Goal: Information Seeking & Learning: Learn about a topic

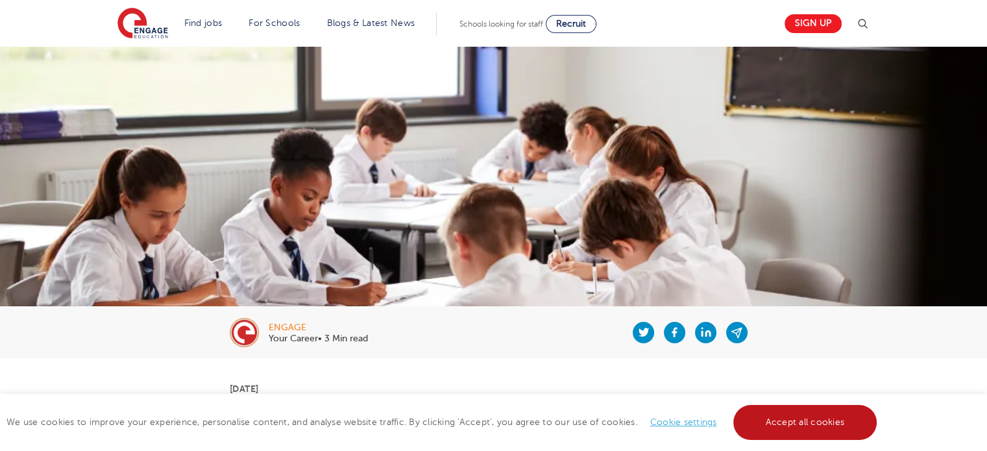
click at [793, 423] on link "Accept all cookies" at bounding box center [805, 422] width 144 height 35
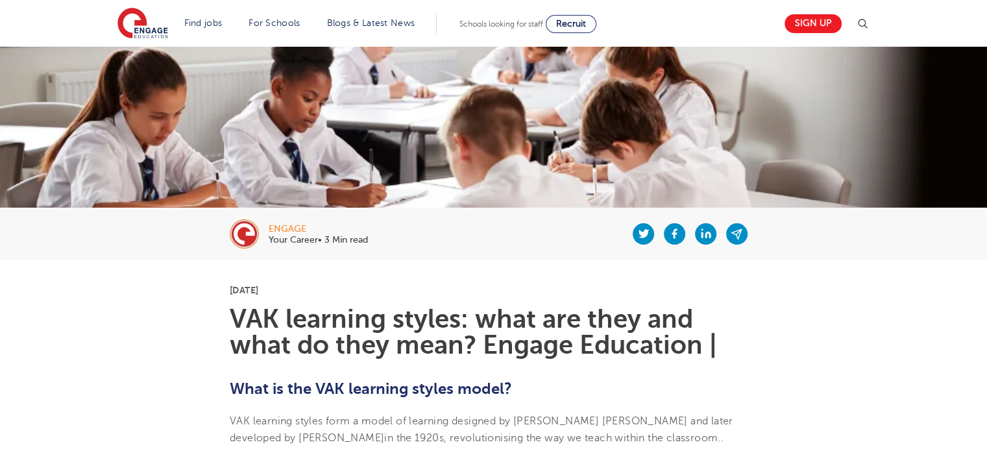
scroll to position [260, 0]
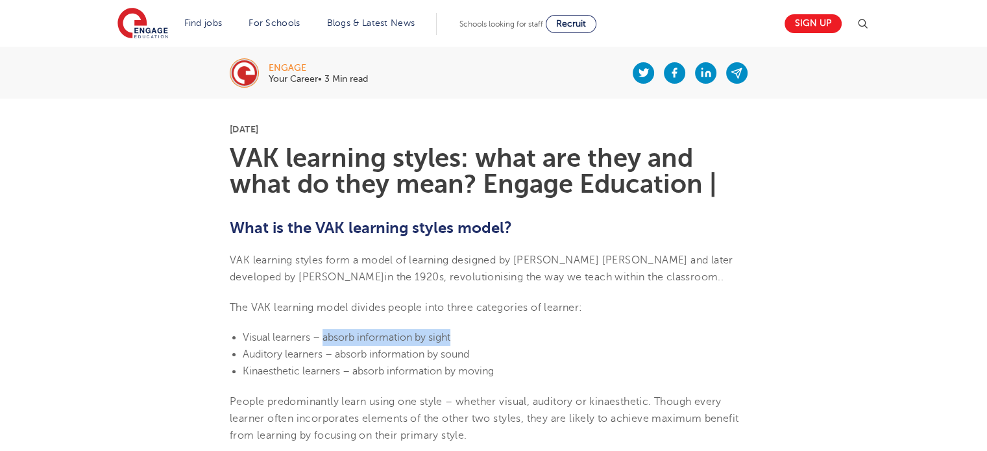
drag, startPoint x: 457, startPoint y: 334, endPoint x: 323, endPoint y: 337, distance: 133.7
click at [323, 337] on li "Visual learners – absorb information by sight" at bounding box center [500, 337] width 515 height 17
copy span "absorb information by sight"
drag, startPoint x: 478, startPoint y: 351, endPoint x: 336, endPoint y: 355, distance: 141.5
click at [336, 355] on li "Auditory learners – absorb information by sound" at bounding box center [500, 354] width 515 height 17
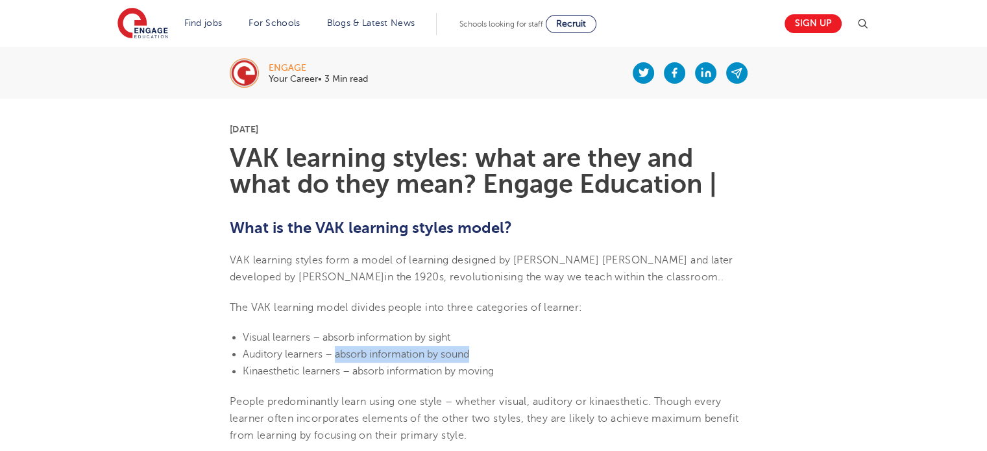
copy span "absorb information by sound"
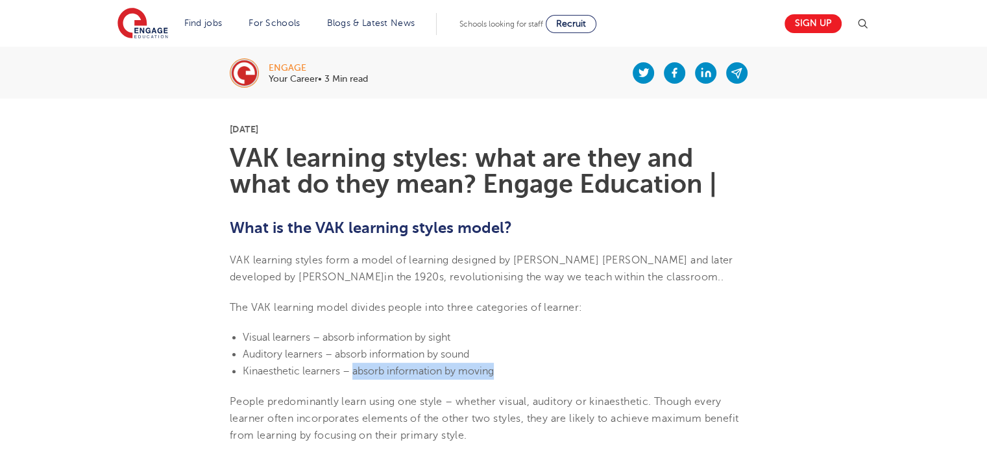
drag, startPoint x: 498, startPoint y: 372, endPoint x: 353, endPoint y: 376, distance: 145.4
click at [353, 376] on li "Kinaesthetic learners – absorb information by moving" at bounding box center [500, 371] width 515 height 17
copy span "absorb information by moving"
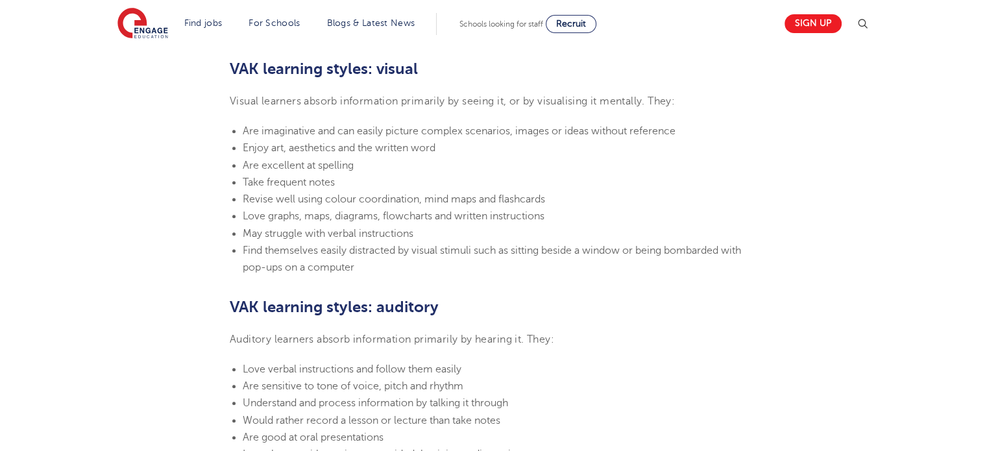
scroll to position [844, 0]
